Goal: Task Accomplishment & Management: Manage account settings

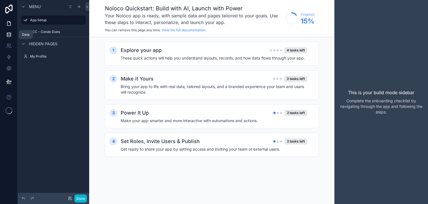
click at [10, 34] on icon at bounding box center [9, 35] width 6 height 6
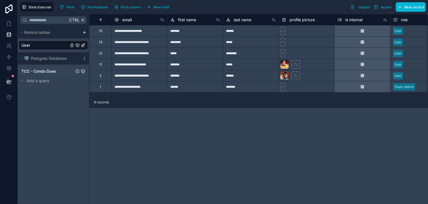
click at [59, 69] on div "TCC - Condo Dues" at bounding box center [53, 71] width 69 height 9
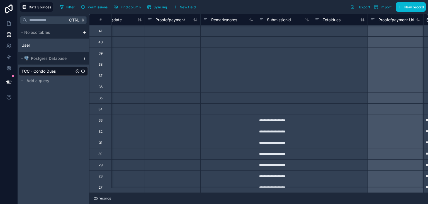
scroll to position [0, 2645]
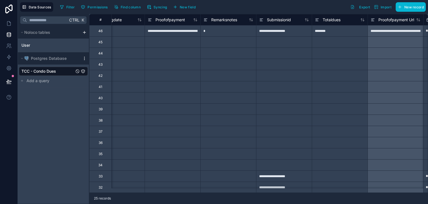
click at [83, 58] on icon "scrollable content" at bounding box center [84, 58] width 4 height 4
click at [107, 78] on span "Queue data sync" at bounding box center [113, 79] width 40 height 4
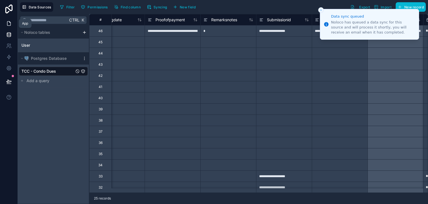
click at [12, 23] on link at bounding box center [9, 23] width 18 height 11
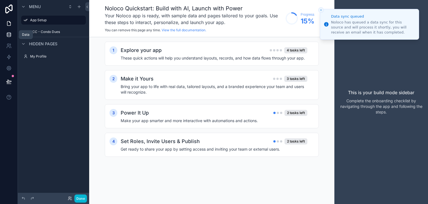
click at [8, 37] on icon at bounding box center [9, 36] width 4 height 2
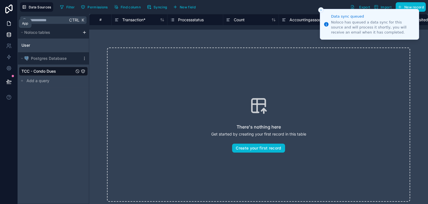
click at [10, 26] on link at bounding box center [9, 23] width 18 height 11
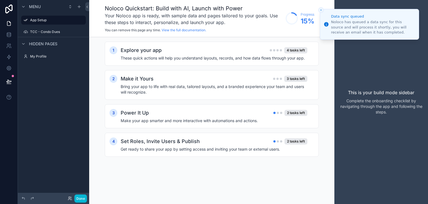
click at [322, 10] on icon "Close toast" at bounding box center [321, 9] width 3 height 3
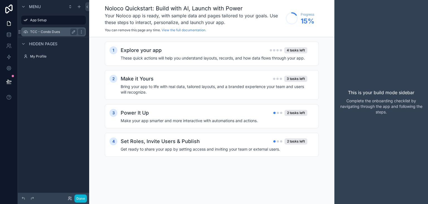
click at [29, 33] on div "TCC - Condo Dues" at bounding box center [53, 31] width 62 height 9
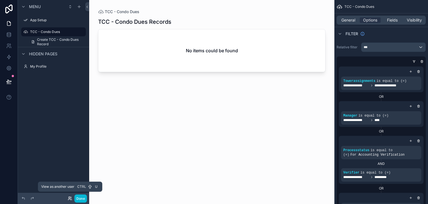
click at [68, 199] on icon at bounding box center [70, 198] width 4 height 4
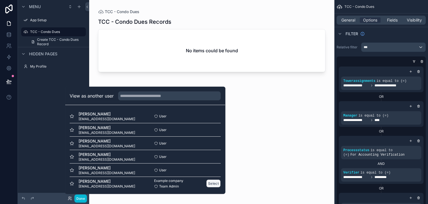
click at [206, 183] on button "Select" at bounding box center [213, 183] width 15 height 8
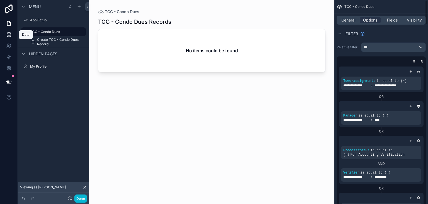
click at [12, 33] on link at bounding box center [9, 34] width 18 height 11
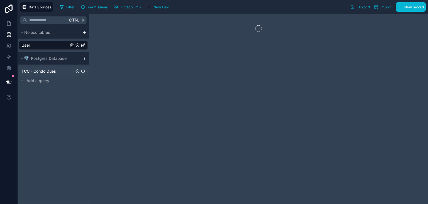
click at [53, 72] on span "TCC - Condo Dues" at bounding box center [38, 71] width 35 height 6
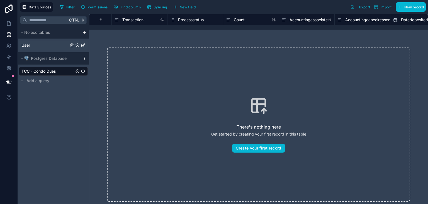
click at [48, 47] on div "User" at bounding box center [53, 45] width 69 height 9
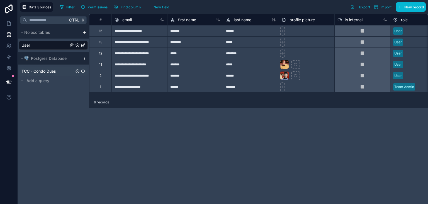
click at [25, 72] on span "TCC - Condo Dues" at bounding box center [38, 71] width 35 height 6
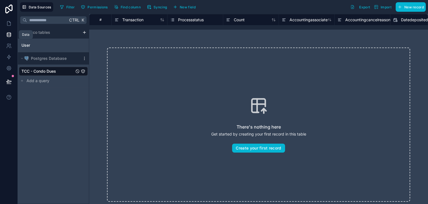
click at [8, 36] on icon at bounding box center [9, 35] width 6 height 6
click at [10, 21] on icon at bounding box center [9, 24] width 6 height 6
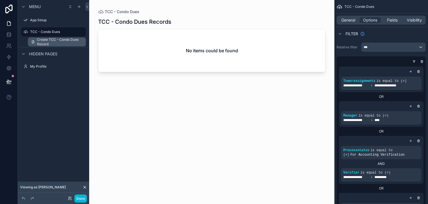
click at [52, 41] on span "Create TCC - Condo Dues Record" at bounding box center [59, 41] width 45 height 9
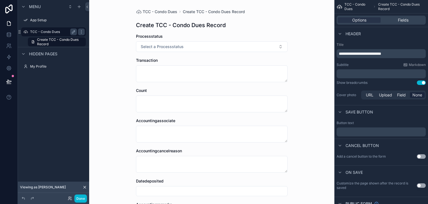
click at [52, 33] on label "TCC - Condo Dues" at bounding box center [52, 32] width 45 height 4
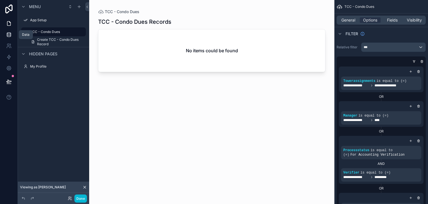
click at [11, 33] on link at bounding box center [9, 34] width 18 height 11
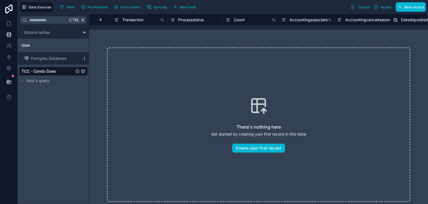
click at [84, 59] on icon "scrollable content" at bounding box center [84, 59] width 0 height 0
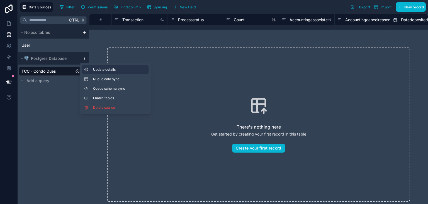
click at [109, 70] on span "Update details" at bounding box center [120, 69] width 54 height 4
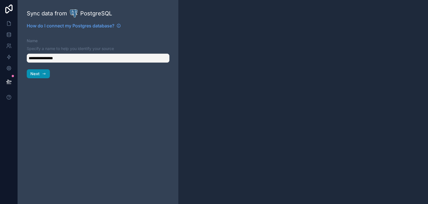
click at [48, 74] on button "Next" at bounding box center [38, 73] width 23 height 9
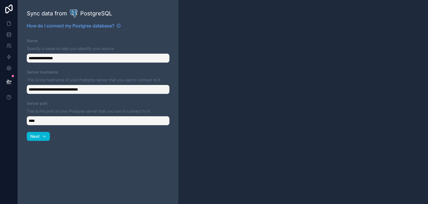
click at [41, 142] on div "**********" at bounding box center [98, 102] width 161 height 204
click at [46, 136] on icon "button" at bounding box center [44, 136] width 4 height 4
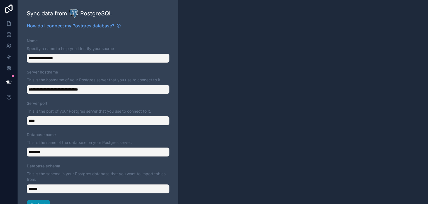
scroll to position [14, 0]
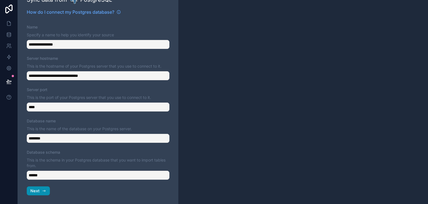
click at [42, 191] on icon "button" at bounding box center [44, 190] width 4 height 4
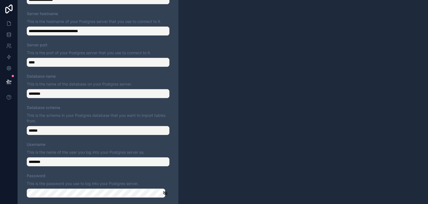
scroll to position [88, 0]
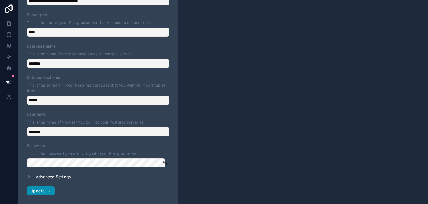
click at [48, 191] on icon "button" at bounding box center [49, 190] width 4 height 4
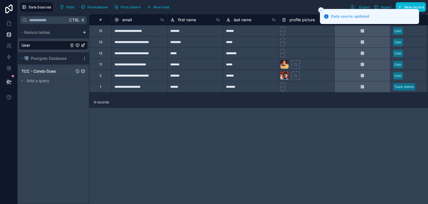
click at [62, 72] on div "TCC - Condo Dues" at bounding box center [53, 71] width 69 height 9
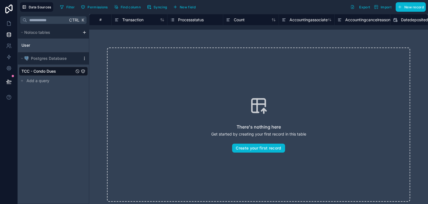
click at [85, 60] on icon "scrollable content" at bounding box center [84, 58] width 4 height 4
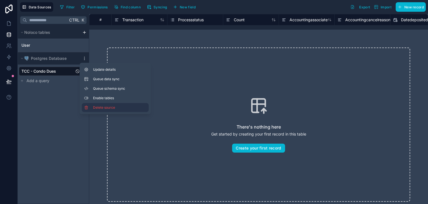
click at [95, 106] on span "Delete source" at bounding box center [113, 107] width 40 height 4
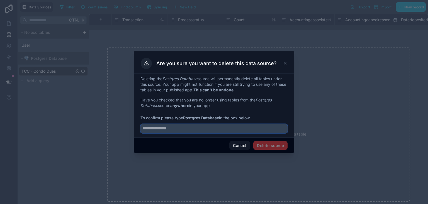
click at [180, 127] on input "text" at bounding box center [214, 128] width 147 height 9
type input "**********"
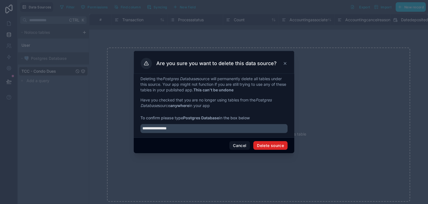
click at [260, 141] on button "Delete source" at bounding box center [271, 145] width 34 height 9
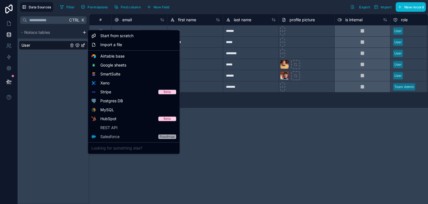
click at [84, 31] on html "**********" at bounding box center [214, 102] width 428 height 204
click at [110, 103] on span "Postgres DB" at bounding box center [111, 101] width 23 height 6
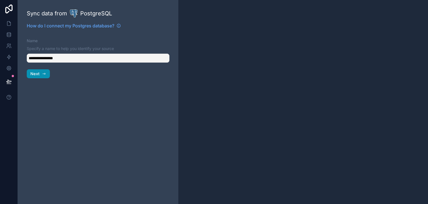
click at [43, 76] on icon "button" at bounding box center [44, 73] width 4 height 4
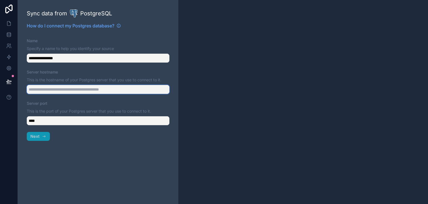
click at [51, 87] on input "Server hostname" at bounding box center [98, 89] width 143 height 9
paste input "**********"
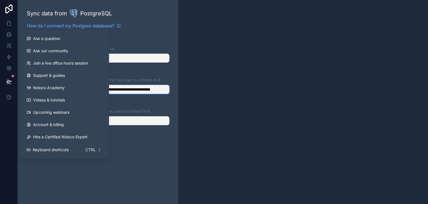
drag, startPoint x: 62, startPoint y: 90, endPoint x: 119, endPoint y: 90, distance: 56.9
click at [119, 90] on input "**********" at bounding box center [98, 89] width 143 height 9
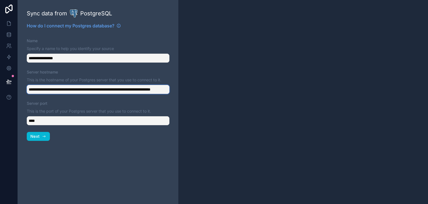
click at [111, 90] on input "**********" at bounding box center [98, 89] width 143 height 9
type input "**********"
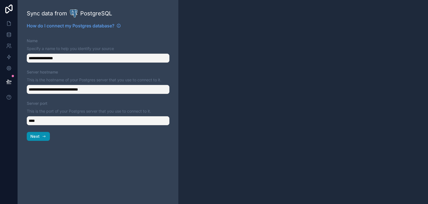
click at [33, 136] on span "Next" at bounding box center [34, 136] width 9 height 5
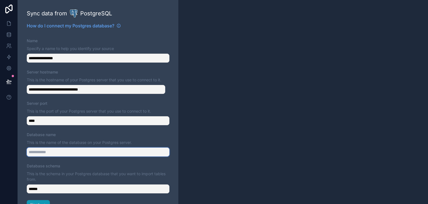
click at [33, 154] on input "Database name" at bounding box center [98, 151] width 143 height 9
type input "********"
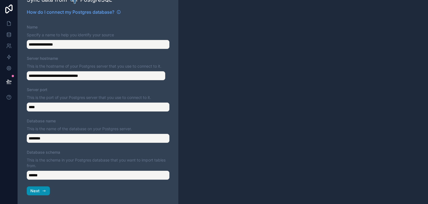
click at [42, 191] on icon "button" at bounding box center [44, 190] width 4 height 4
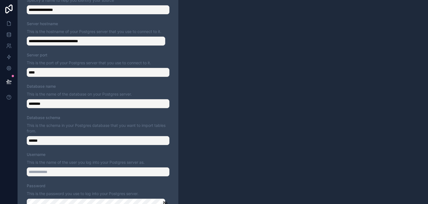
scroll to position [88, 0]
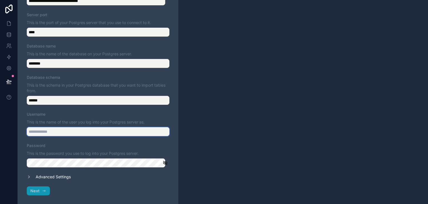
click at [59, 133] on input "Username" at bounding box center [98, 131] width 143 height 9
type input "********"
click at [35, 191] on span "Next" at bounding box center [34, 190] width 9 height 5
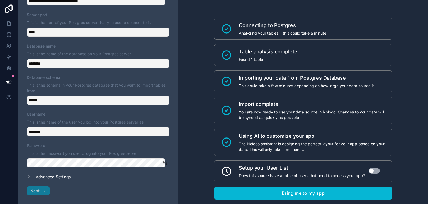
scroll to position [13, 0]
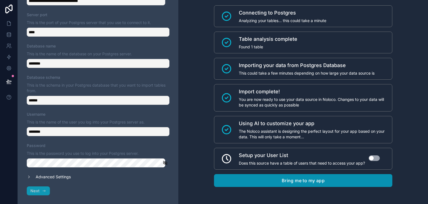
click at [333, 178] on button "Bring me to my app" at bounding box center [303, 180] width 179 height 13
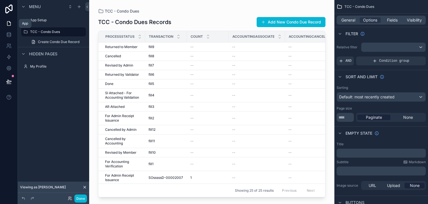
click at [5, 23] on link at bounding box center [9, 23] width 18 height 11
click at [76, 7] on div "scrollable content" at bounding box center [79, 6] width 7 height 7
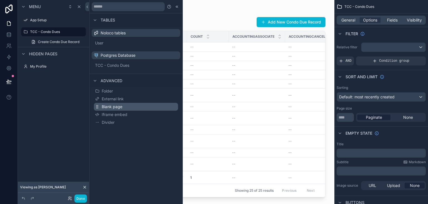
click at [121, 105] on span "Blank page" at bounding box center [112, 107] width 21 height 6
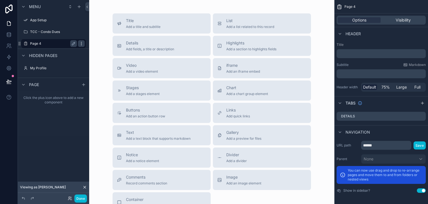
click at [80, 44] on icon "scrollable content" at bounding box center [81, 43] width 4 height 4
click at [57, 44] on label "Page 4" at bounding box center [52, 43] width 45 height 4
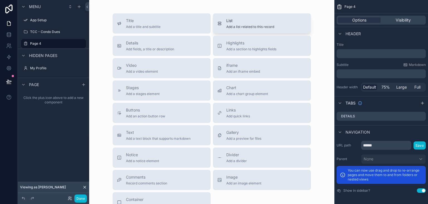
click at [221, 27] on div "List Add a list related to this record" at bounding box center [262, 23] width 89 height 11
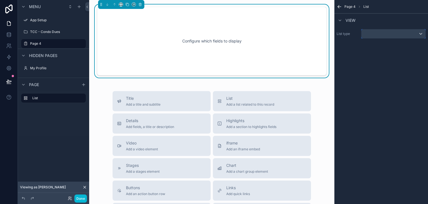
click at [396, 31] on div "scrollable content" at bounding box center [394, 33] width 64 height 9
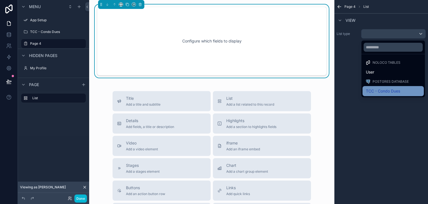
click at [388, 86] on div "TCC - Condo Dues" at bounding box center [393, 91] width 61 height 10
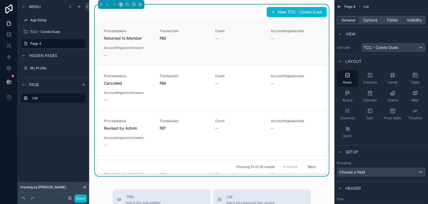
click at [123, 49] on span "Accountingcancelreason" at bounding box center [128, 47] width 49 height 4
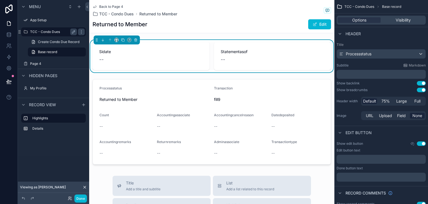
click at [55, 33] on label "TCC - Condo Dues" at bounding box center [52, 32] width 45 height 4
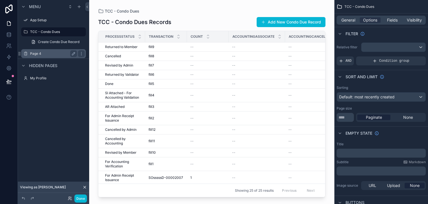
click at [58, 52] on label "Page 4" at bounding box center [52, 53] width 45 height 4
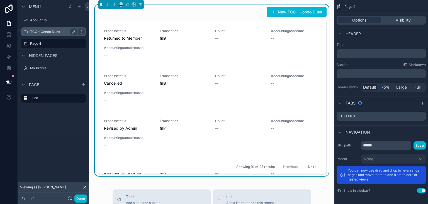
click at [56, 32] on label "TCC - Condo Dues" at bounding box center [52, 32] width 45 height 4
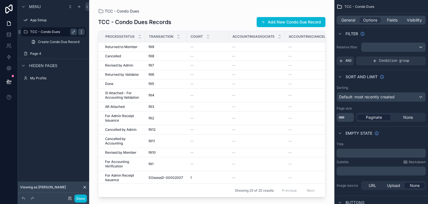
click at [83, 32] on icon "scrollable content" at bounding box center [81, 32] width 4 height 4
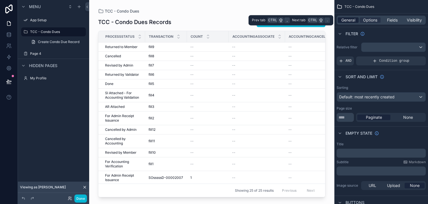
click at [340, 23] on div "General" at bounding box center [348, 20] width 21 height 6
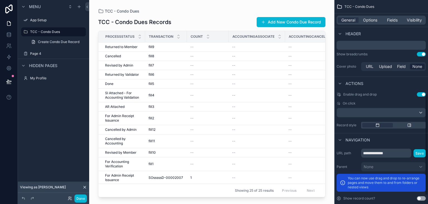
scroll to position [203, 0]
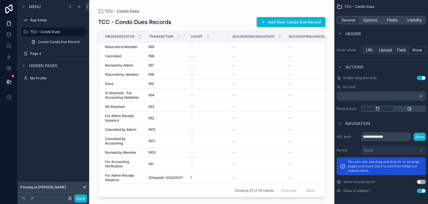
click at [423, 190] on button "Use setting" at bounding box center [421, 190] width 9 height 4
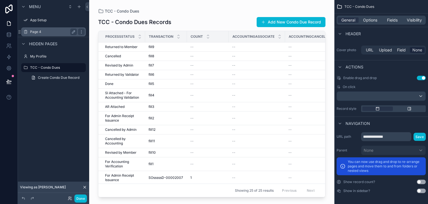
click at [32, 29] on div "Page 4" at bounding box center [53, 31] width 47 height 7
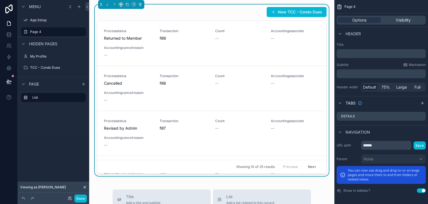
click at [116, 82] on span "Cancelled" at bounding box center [128, 83] width 49 height 6
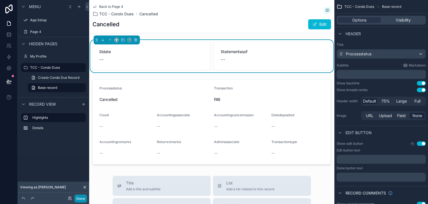
click at [83, 198] on button "Done" at bounding box center [80, 198] width 13 height 8
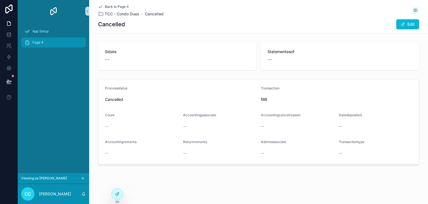
click at [47, 44] on div "Page 4" at bounding box center [54, 42] width 58 height 9
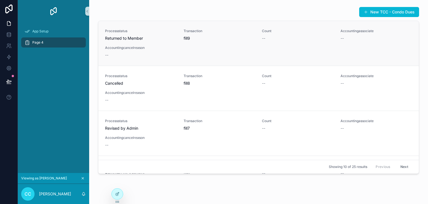
click at [126, 42] on div "Processstatus Returned to Member Transaction fill9 Count -- Accountingassociate…" at bounding box center [258, 43] width 307 height 29
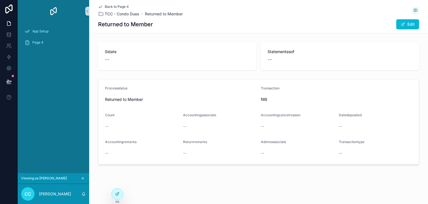
click at [45, 48] on div "Page 4" at bounding box center [53, 42] width 71 height 11
click at [44, 39] on div "Page 4" at bounding box center [54, 42] width 58 height 9
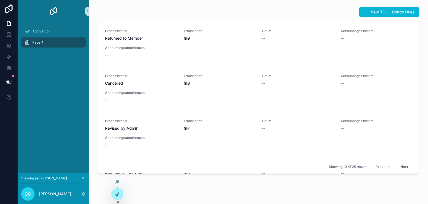
click at [116, 198] on div at bounding box center [117, 193] width 11 height 11
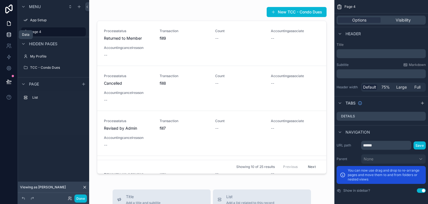
click at [8, 36] on icon at bounding box center [9, 35] width 6 height 6
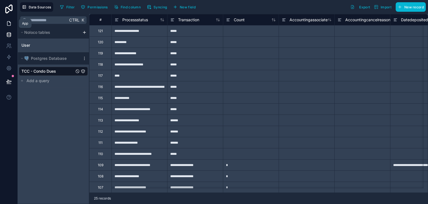
click at [8, 24] on icon at bounding box center [9, 24] width 6 height 6
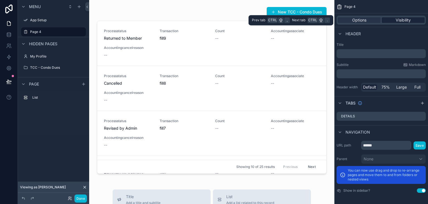
click at [389, 22] on div "Visibility" at bounding box center [403, 20] width 43 height 6
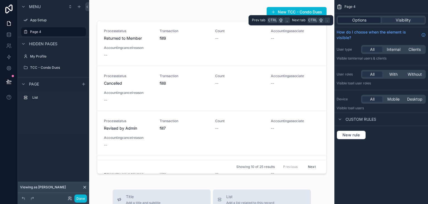
click at [368, 21] on div "Options" at bounding box center [359, 20] width 43 height 6
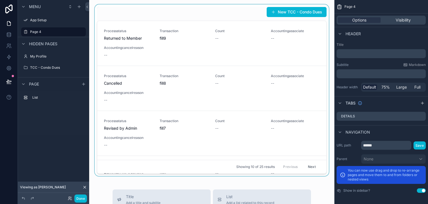
click at [322, 39] on div "scrollable content" at bounding box center [212, 89] width 237 height 171
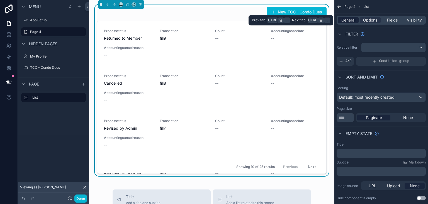
click at [358, 20] on div "General" at bounding box center [348, 20] width 21 height 6
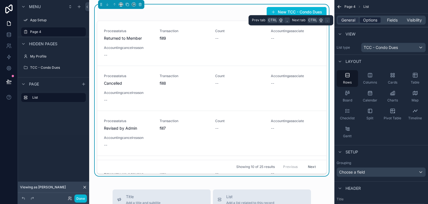
click at [366, 21] on span "Options" at bounding box center [370, 20] width 14 height 6
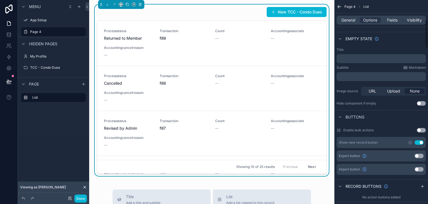
scroll to position [139, 0]
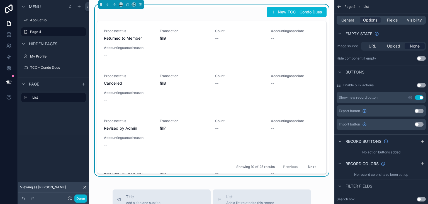
click at [416, 99] on button "Use setting" at bounding box center [419, 97] width 9 height 4
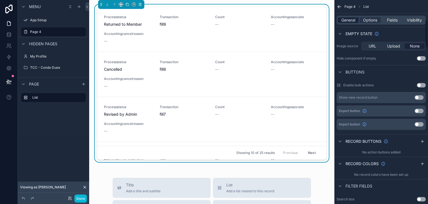
click at [349, 21] on span "General" at bounding box center [349, 20] width 14 height 6
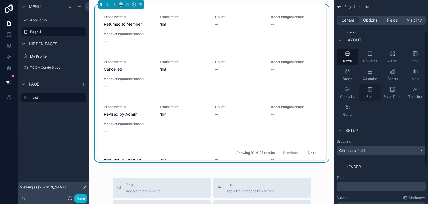
scroll to position [0, 0]
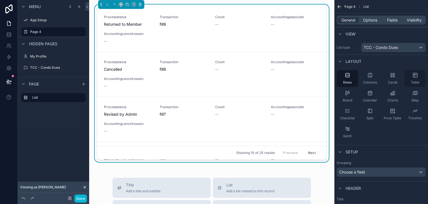
click at [414, 79] on div "Table" at bounding box center [415, 78] width 21 height 17
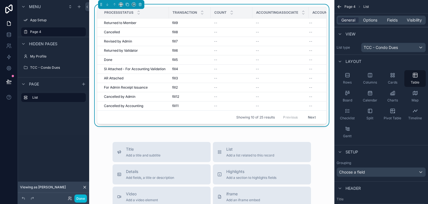
click at [160, 142] on div "Processstatus Transaction Count Accountingassociate Accountingcancelreason Retu…" at bounding box center [211, 192] width 245 height 385
click at [42, 68] on label "TCC - Condo Dues" at bounding box center [52, 67] width 45 height 4
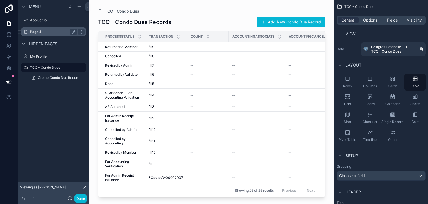
click at [40, 33] on label "Page 4" at bounding box center [52, 32] width 45 height 4
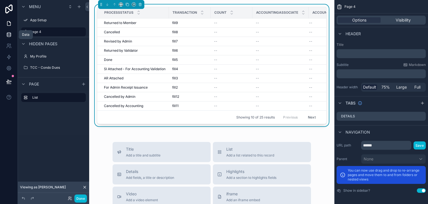
click at [8, 31] on link at bounding box center [9, 34] width 18 height 11
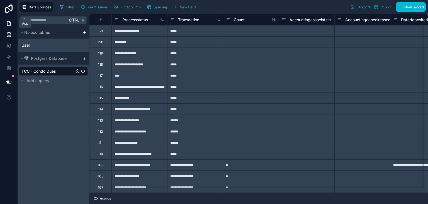
click at [10, 26] on icon at bounding box center [9, 24] width 6 height 6
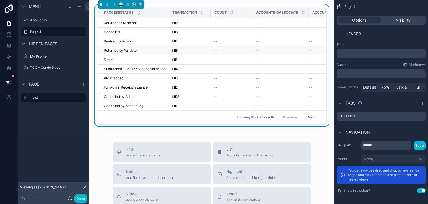
click at [290, 46] on td "--" at bounding box center [281, 50] width 56 height 9
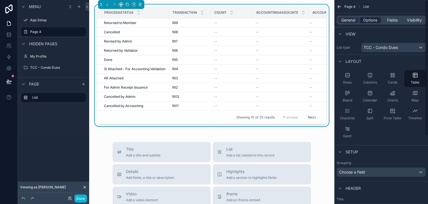
click at [373, 20] on span "Options" at bounding box center [370, 20] width 14 height 6
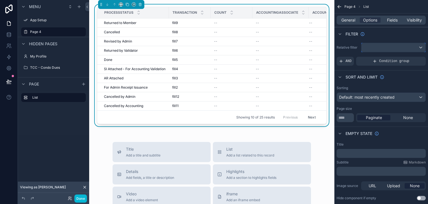
click at [372, 48] on div "scrollable content" at bounding box center [394, 47] width 64 height 9
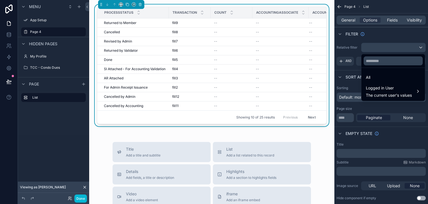
click at [372, 48] on div "scrollable content" at bounding box center [214, 102] width 428 height 204
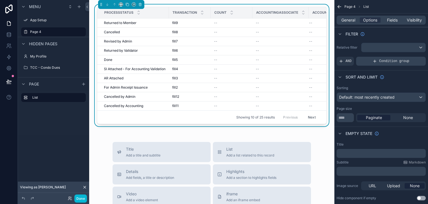
click at [372, 61] on div "Condition group" at bounding box center [391, 61] width 70 height 9
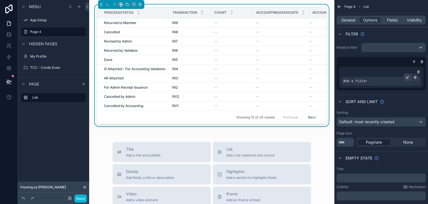
click at [408, 76] on icon "scrollable content" at bounding box center [409, 77] width 2 height 2
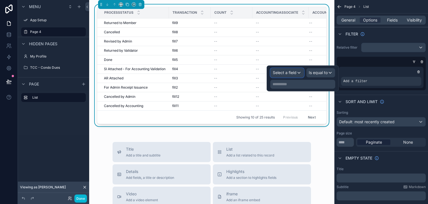
click at [286, 73] on span "Select a field" at bounding box center [285, 72] width 24 height 5
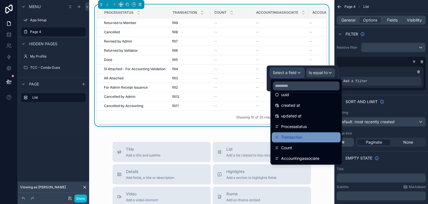
scroll to position [28, 0]
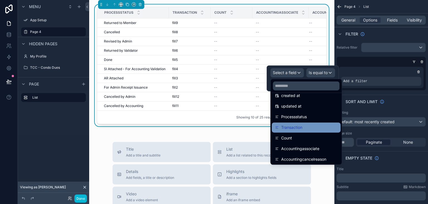
click at [299, 124] on span "Transaction" at bounding box center [291, 127] width 21 height 7
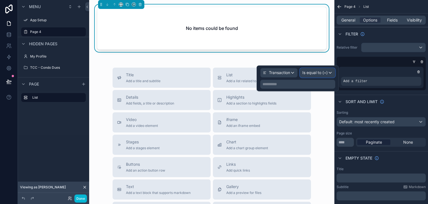
click at [316, 69] on div "Is equal to (=)" at bounding box center [317, 72] width 35 height 9
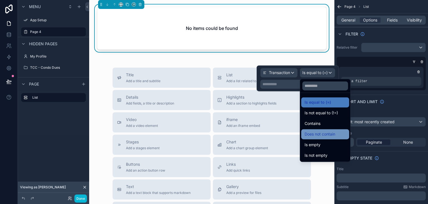
click at [328, 135] on span "Does not contain" at bounding box center [320, 134] width 31 height 7
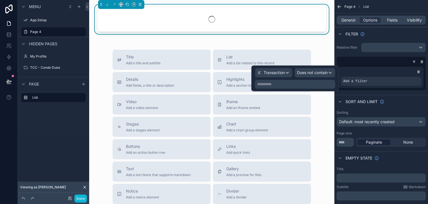
click at [285, 85] on p "**********" at bounding box center [295, 84] width 77 height 6
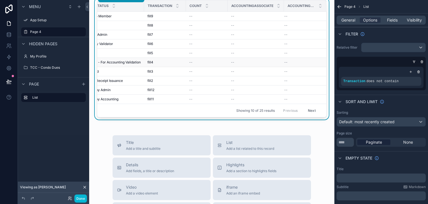
scroll to position [0, 0]
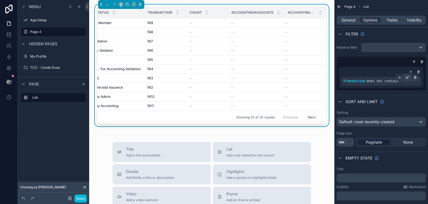
click at [409, 78] on icon "scrollable content" at bounding box center [407, 77] width 3 height 3
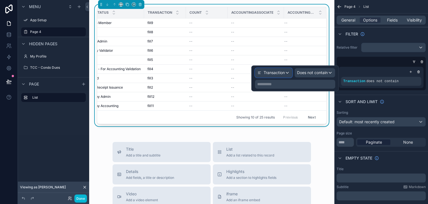
click at [280, 69] on div "Transaction" at bounding box center [273, 72] width 37 height 9
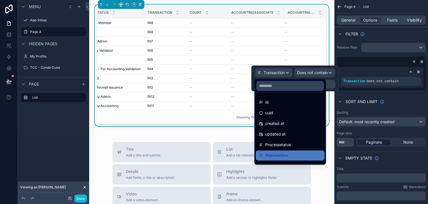
click at [278, 89] on input "text" at bounding box center [290, 85] width 67 height 9
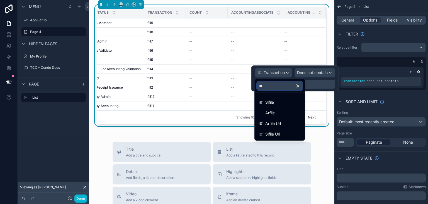
type input "*"
type input "****"
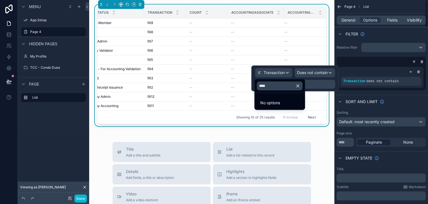
click at [350, 91] on div "Relative filter Transaction does not contain" at bounding box center [382, 66] width 94 height 52
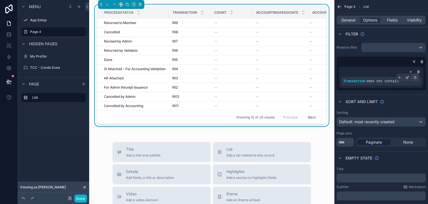
click at [416, 78] on icon "scrollable content" at bounding box center [416, 78] width 2 height 2
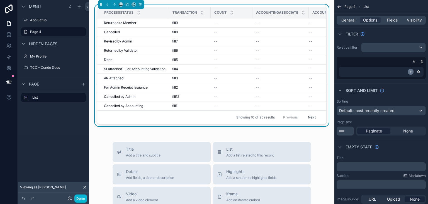
click at [412, 70] on icon "scrollable content" at bounding box center [410, 71] width 3 height 3
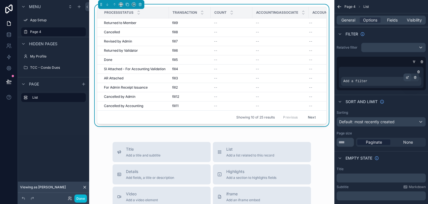
click at [408, 77] on icon "scrollable content" at bounding box center [409, 77] width 2 height 2
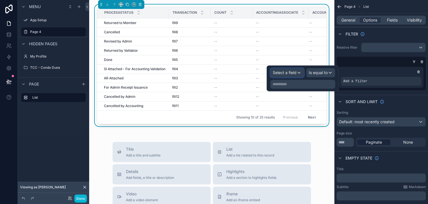
click at [280, 71] on span "Select a field" at bounding box center [285, 72] width 24 height 5
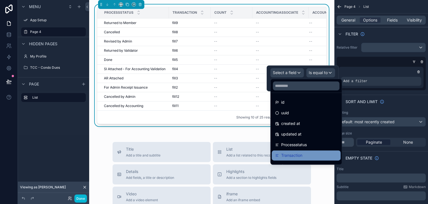
click at [304, 154] on div "Transaction" at bounding box center [306, 155] width 62 height 7
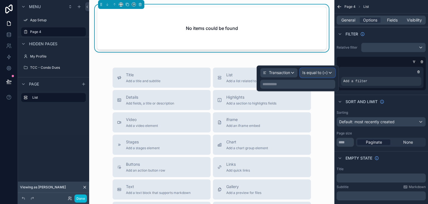
click at [310, 73] on span "Is equal to (=)" at bounding box center [315, 73] width 25 height 6
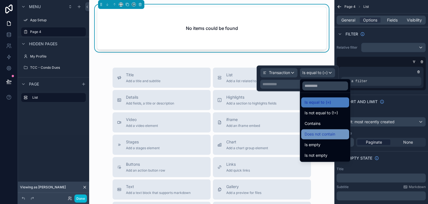
click at [324, 136] on span "Does not contain" at bounding box center [320, 134] width 31 height 7
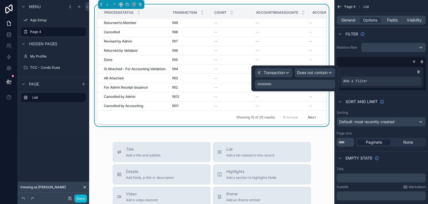
click at [291, 85] on p "**********" at bounding box center [295, 84] width 77 height 6
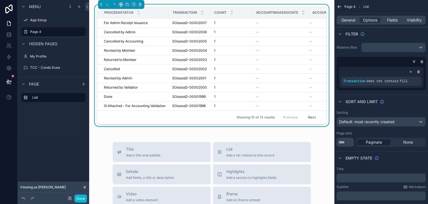
click at [240, 134] on div "Processstatus Transaction Count Accountingassociate Accountingcancelreason For …" at bounding box center [211, 192] width 245 height 385
click at [13, 37] on link at bounding box center [9, 34] width 18 height 11
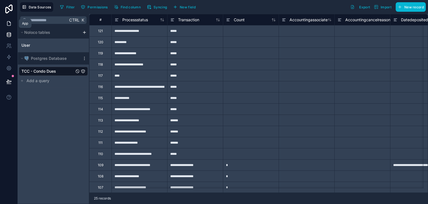
click at [7, 28] on link at bounding box center [9, 23] width 18 height 11
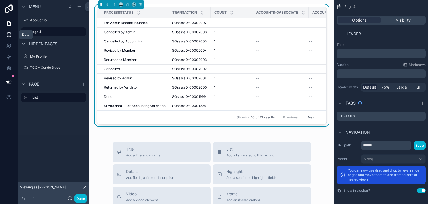
click at [8, 36] on icon at bounding box center [9, 36] width 4 height 2
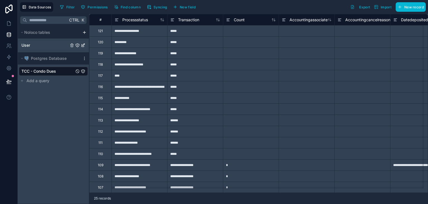
click at [39, 45] on div "User" at bounding box center [53, 45] width 69 height 9
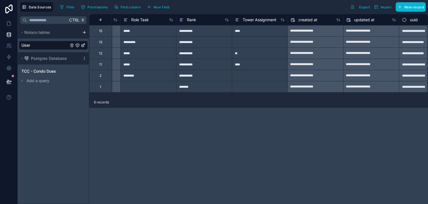
scroll to position [0, 550]
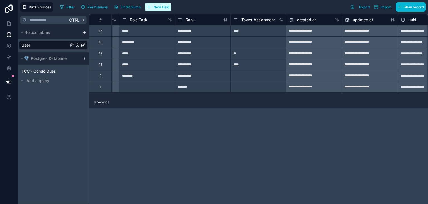
click at [159, 9] on button "New field" at bounding box center [158, 7] width 26 height 8
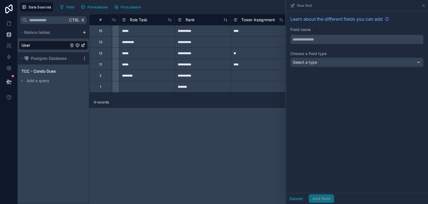
click at [304, 42] on input "text" at bounding box center [357, 39] width 133 height 9
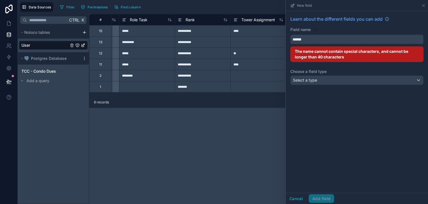
click at [291, 35] on button "*****" at bounding box center [357, 39] width 133 height 9
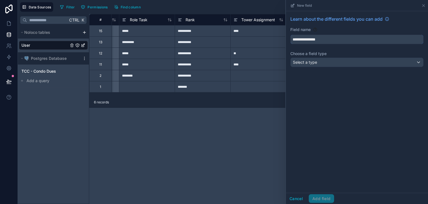
type input "**********"
click at [311, 63] on span "Select a type" at bounding box center [305, 62] width 24 height 5
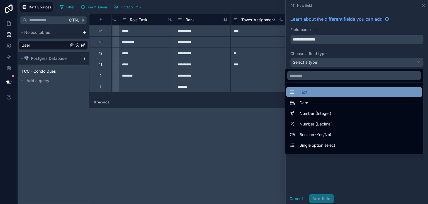
click at [314, 95] on div "Text" at bounding box center [354, 92] width 136 height 10
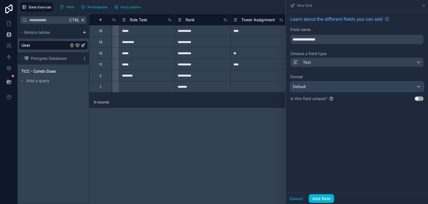
click at [323, 90] on div "Default" at bounding box center [357, 86] width 133 height 9
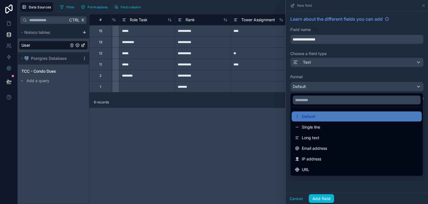
click at [323, 90] on div at bounding box center [357, 102] width 142 height 204
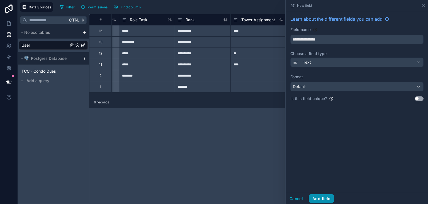
click at [322, 198] on button "Add field" at bounding box center [321, 198] width 25 height 9
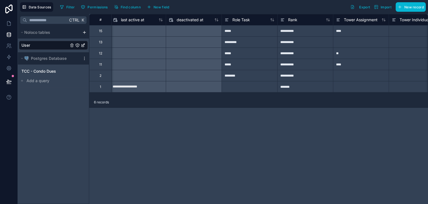
scroll to position [0, 446]
click at [228, 22] on icon at bounding box center [229, 19] width 4 height 7
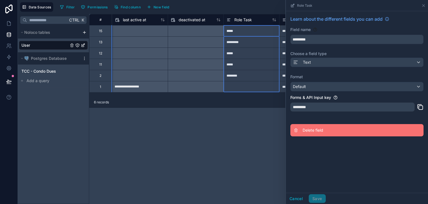
click at [305, 130] on span "Delete field" at bounding box center [343, 130] width 80 height 6
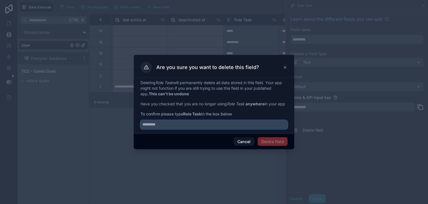
click at [250, 125] on input "text" at bounding box center [214, 124] width 147 height 9
type input "*********"
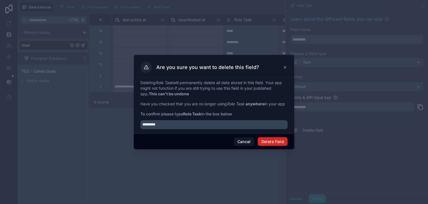
click at [263, 140] on button "Delete field" at bounding box center [273, 141] width 30 height 9
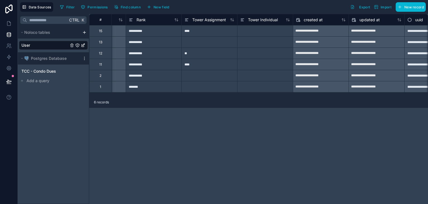
scroll to position [0, 544]
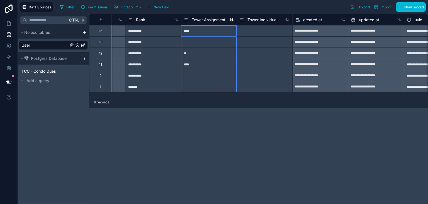
click at [185, 19] on icon at bounding box center [186, 19] width 4 height 7
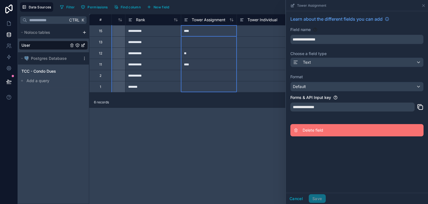
click at [324, 128] on span "Delete field" at bounding box center [343, 130] width 80 height 6
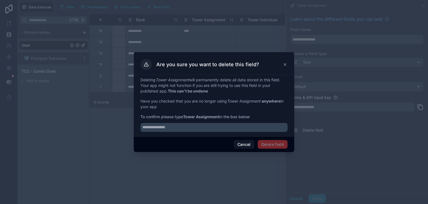
click at [244, 122] on div at bounding box center [214, 125] width 147 height 12
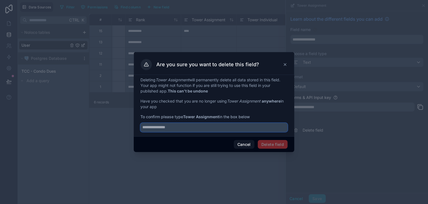
click at [223, 127] on input "text" at bounding box center [214, 127] width 147 height 9
type input "**********"
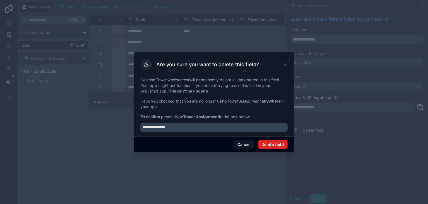
click at [266, 144] on button "Delete field" at bounding box center [273, 144] width 30 height 9
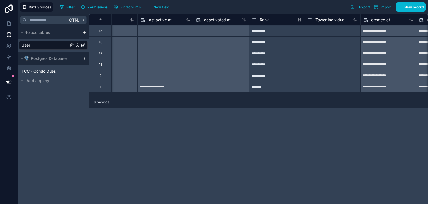
scroll to position [0, 520]
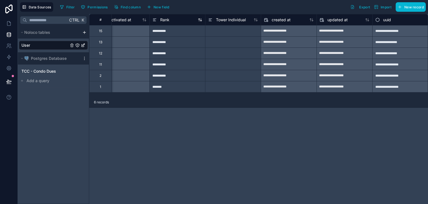
click at [155, 21] on icon at bounding box center [154, 21] width 3 height 0
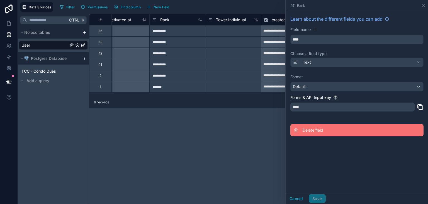
click at [308, 131] on span "Delete field" at bounding box center [343, 130] width 80 height 6
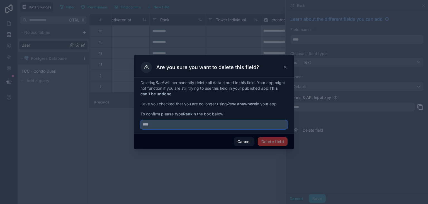
click at [267, 123] on input "text" at bounding box center [214, 124] width 147 height 9
type input "****"
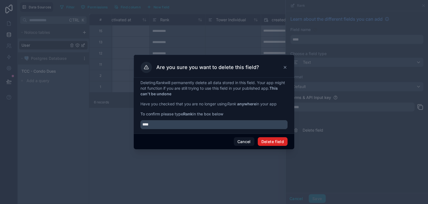
click at [271, 139] on button "Delete field" at bounding box center [273, 141] width 30 height 9
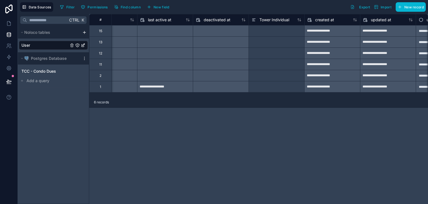
scroll to position [0, 464]
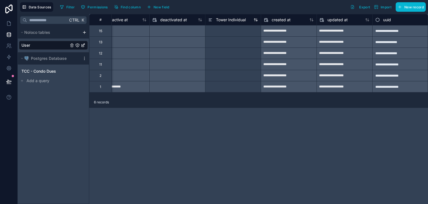
click at [212, 20] on icon at bounding box center [210, 19] width 4 height 7
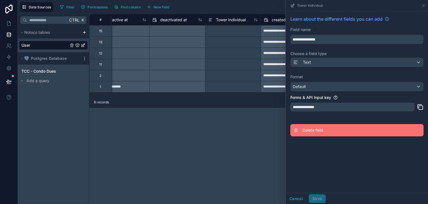
click at [312, 133] on button "Delete field" at bounding box center [357, 130] width 133 height 12
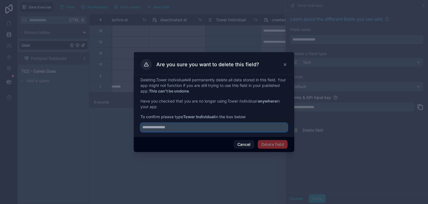
click at [216, 130] on input "text" at bounding box center [214, 127] width 147 height 9
type input "**********"
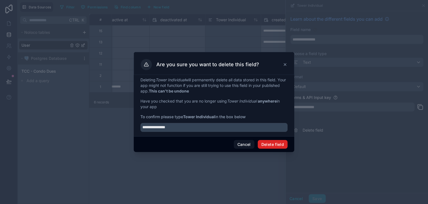
click at [265, 141] on button "Delete field" at bounding box center [273, 144] width 30 height 9
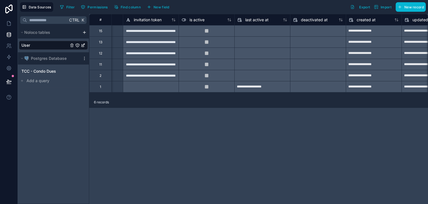
scroll to position [0, 408]
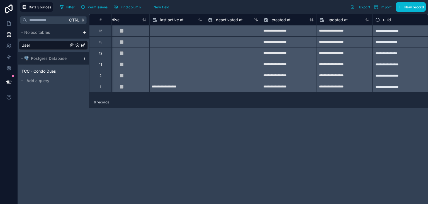
click at [211, 19] on icon at bounding box center [210, 19] width 4 height 7
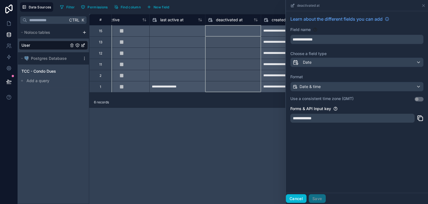
click at [296, 200] on button "Cancel" at bounding box center [296, 198] width 21 height 9
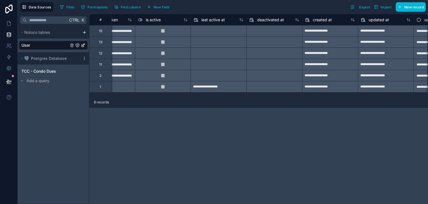
scroll to position [0, 370]
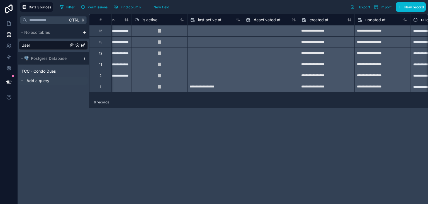
click at [42, 82] on span "Add a query" at bounding box center [37, 81] width 23 height 6
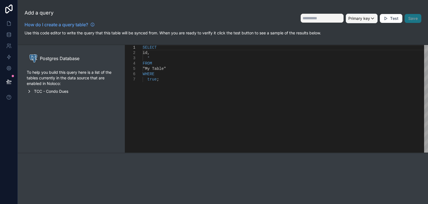
click at [29, 91] on icon "scrollable content" at bounding box center [29, 91] width 5 height 5
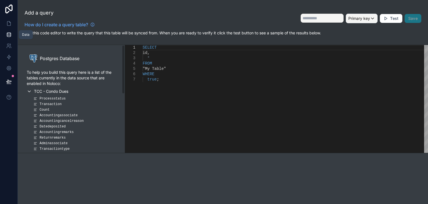
click at [8, 36] on icon at bounding box center [9, 35] width 6 height 6
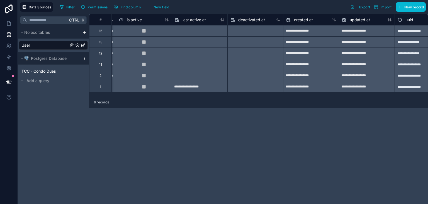
scroll to position [0, 408]
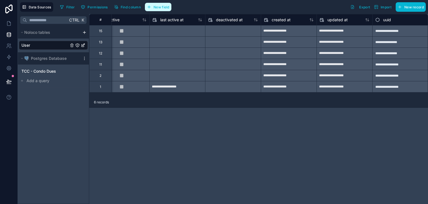
click at [168, 7] on span "New field" at bounding box center [162, 7] width 16 height 4
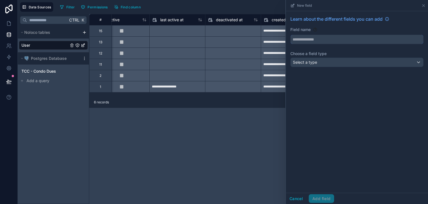
click at [308, 41] on input "text" at bounding box center [357, 39] width 133 height 9
click at [291, 35] on button "*******" at bounding box center [357, 39] width 133 height 9
type input "**********"
click at [365, 60] on div "Select a type" at bounding box center [357, 62] width 133 height 9
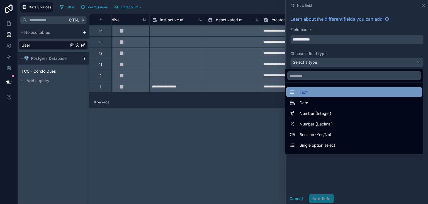
click at [354, 91] on div "Text" at bounding box center [354, 92] width 129 height 7
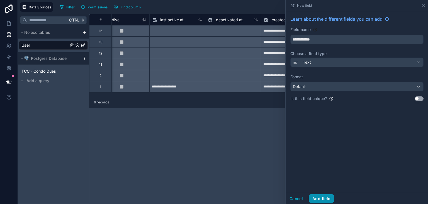
click at [326, 197] on button "Add field" at bounding box center [321, 198] width 25 height 9
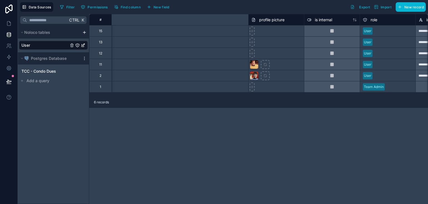
scroll to position [0, 464]
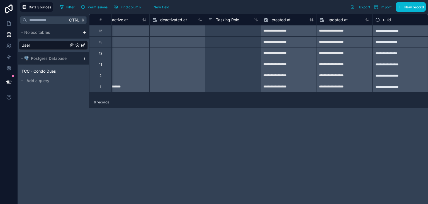
click at [231, 30] on div at bounding box center [233, 30] width 56 height 11
type input "**********"
click at [250, 43] on div at bounding box center [233, 41] width 56 height 11
type input "**********"
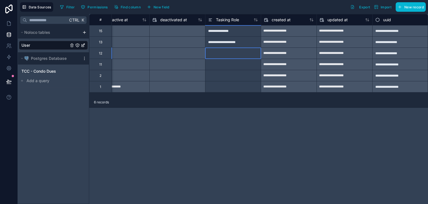
click at [242, 53] on div at bounding box center [233, 52] width 56 height 11
type input "**********"
click at [241, 66] on div at bounding box center [233, 64] width 56 height 11
type input "**********"
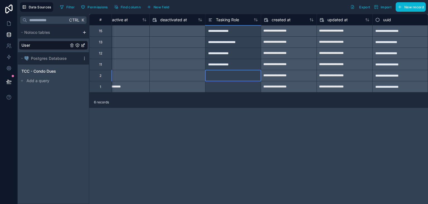
click at [220, 76] on div at bounding box center [233, 75] width 56 height 11
type input "**********"
click at [244, 86] on div at bounding box center [233, 86] width 56 height 11
type input "*"
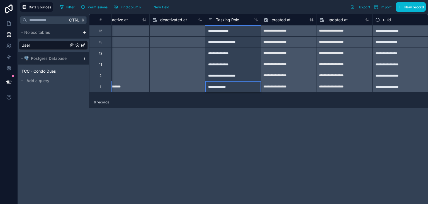
type input "**********"
click at [152, 4] on button "New field" at bounding box center [158, 7] width 26 height 8
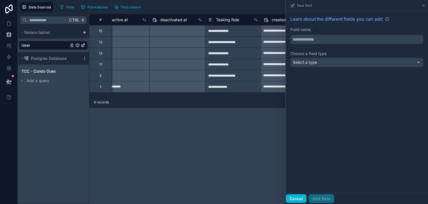
click at [295, 199] on button "Cancel" at bounding box center [296, 198] width 21 height 9
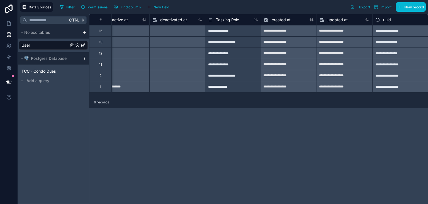
click at [236, 85] on div "**********" at bounding box center [233, 86] width 56 height 11
click at [243, 77] on div "**********" at bounding box center [233, 75] width 56 height 11
click at [243, 87] on div "**********" at bounding box center [233, 86] width 56 height 11
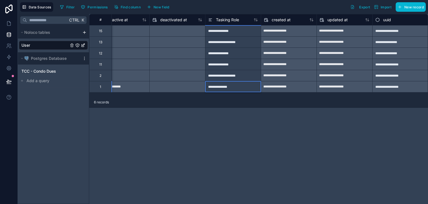
click at [243, 87] on input "**********" at bounding box center [234, 86] width 56 height 11
type input "**********"
click at [169, 8] on span "New field" at bounding box center [162, 7] width 16 height 4
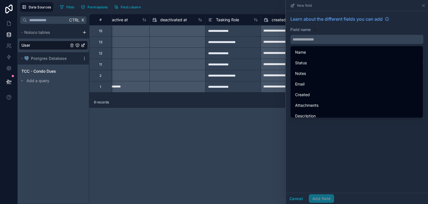
click at [314, 41] on input "text" at bounding box center [357, 39] width 133 height 9
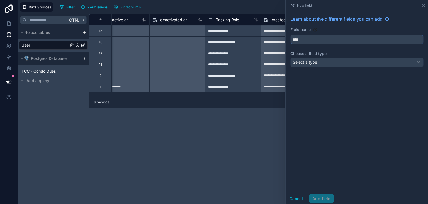
type input "****"
click at [353, 63] on div "Select a type" at bounding box center [357, 62] width 133 height 9
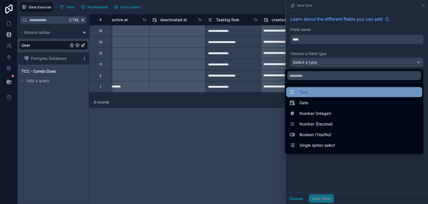
click at [334, 93] on div "Text" at bounding box center [354, 92] width 129 height 7
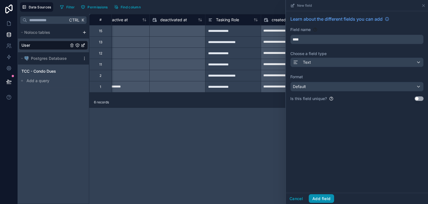
click at [328, 199] on button "Add field" at bounding box center [321, 198] width 25 height 9
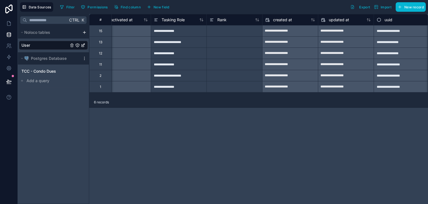
scroll to position [0, 520]
click at [229, 33] on div at bounding box center [233, 30] width 56 height 11
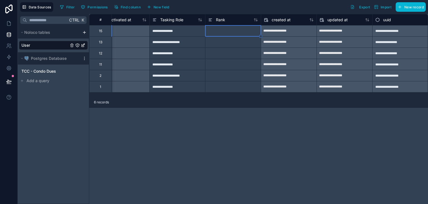
click at [229, 33] on div at bounding box center [233, 30] width 56 height 11
type input "*"
type input "**********"
paste input "**********"
type input "**********"
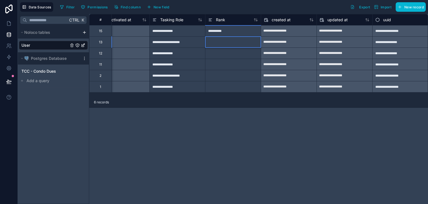
paste input "**********"
type input "**********"
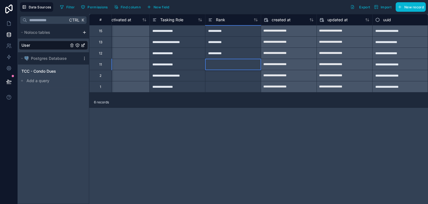
paste input "**********"
type input "**********"
paste input "**********"
type input "**********"
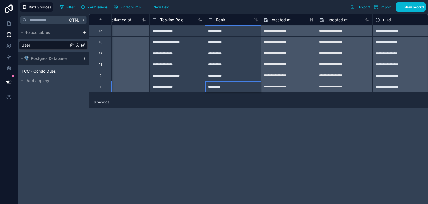
type input "**********"
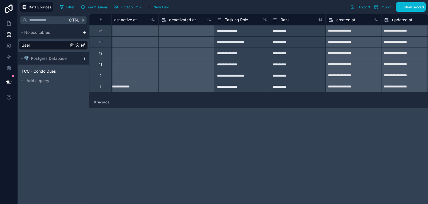
scroll to position [0, 459]
